Goal: Find specific page/section: Find specific page/section

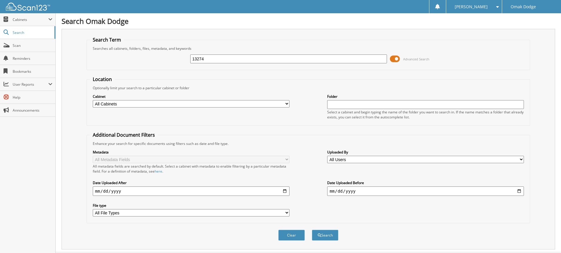
type input "13274"
click at [312, 230] on button "Search" at bounding box center [325, 235] width 26 height 11
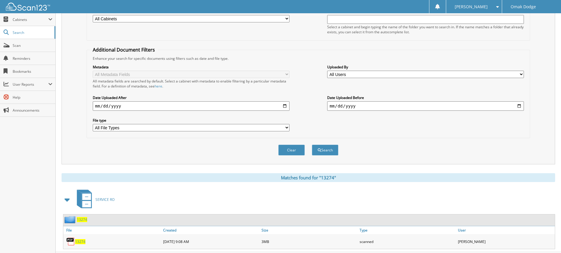
scroll to position [99, 0]
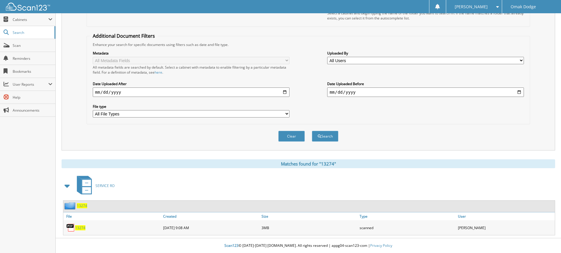
click at [78, 227] on span "13274" at bounding box center [80, 227] width 10 height 5
click at [81, 227] on span "13274" at bounding box center [80, 227] width 10 height 5
